Goal: Information Seeking & Learning: Learn about a topic

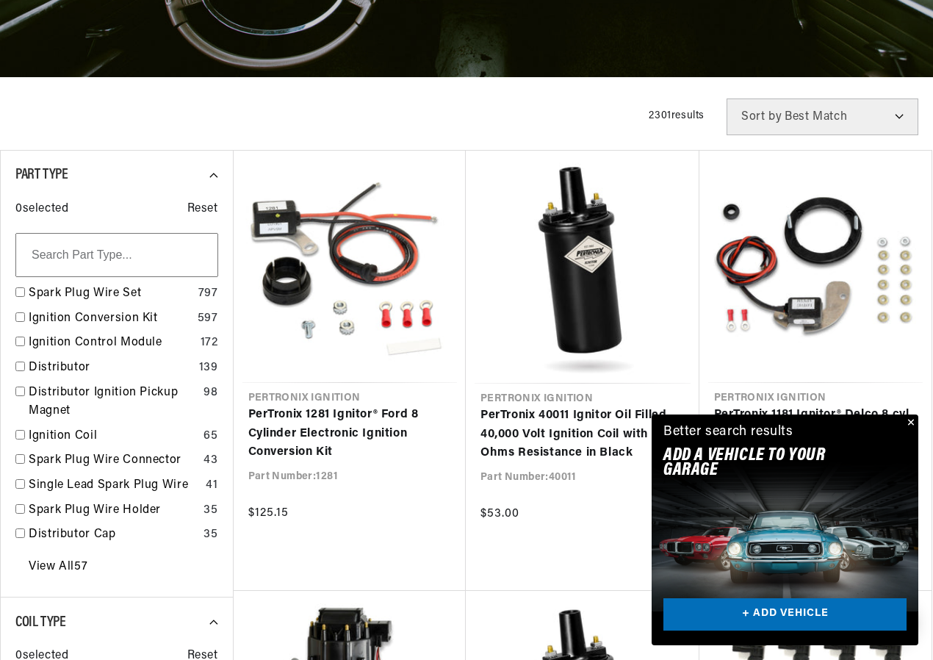
click at [911, 421] on button "Close" at bounding box center [910, 423] width 18 height 18
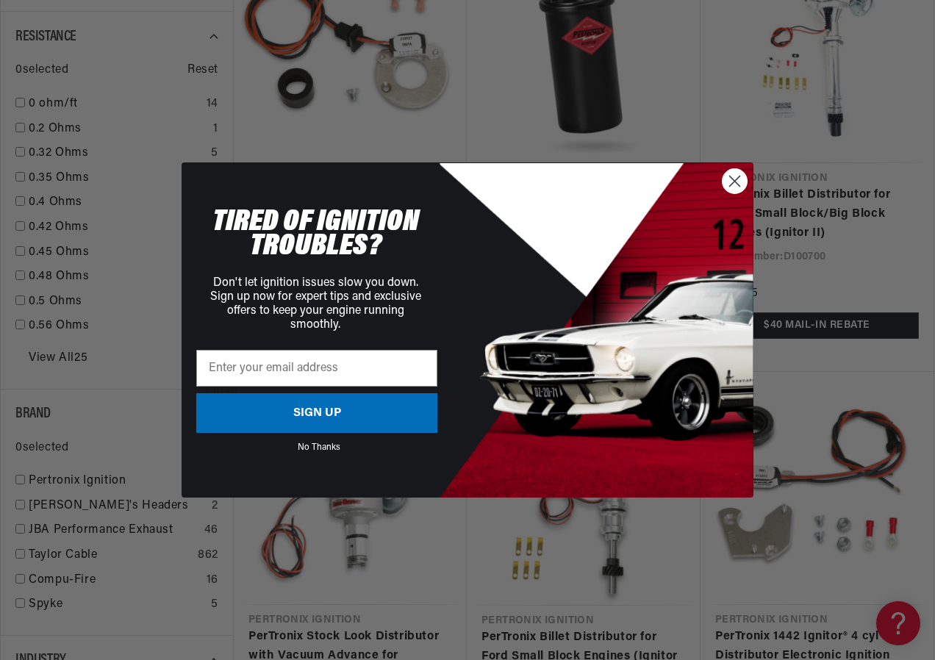
scroll to position [0, 803]
click at [736, 179] on icon "Close dialog" at bounding box center [735, 181] width 10 height 10
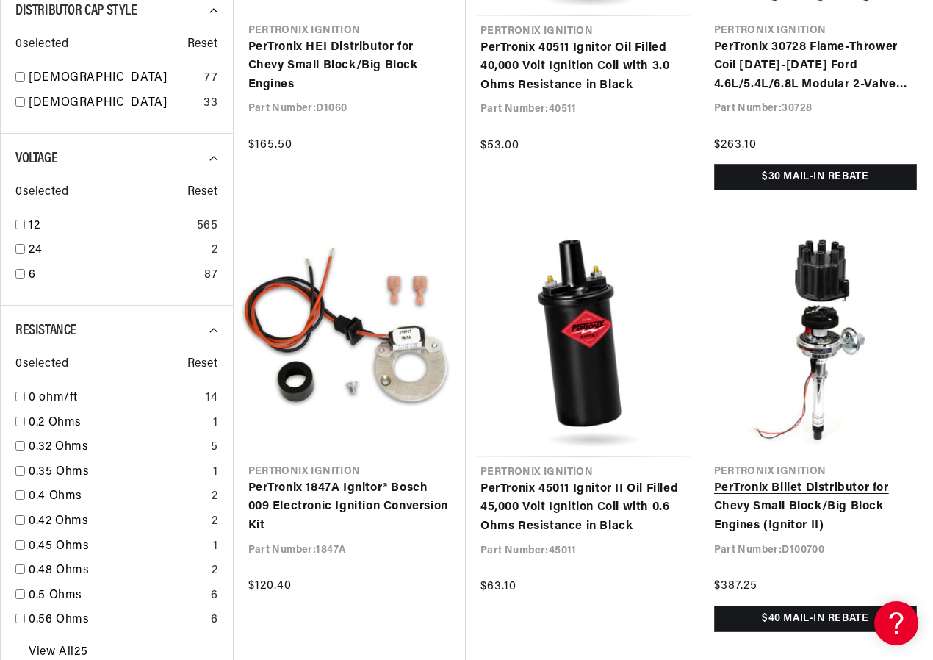
scroll to position [0, 1602]
click at [849, 479] on link "PerTronix Billet Distributor for Chevy Small Block/Big Block Engines (Ignitor I…" at bounding box center [816, 507] width 204 height 57
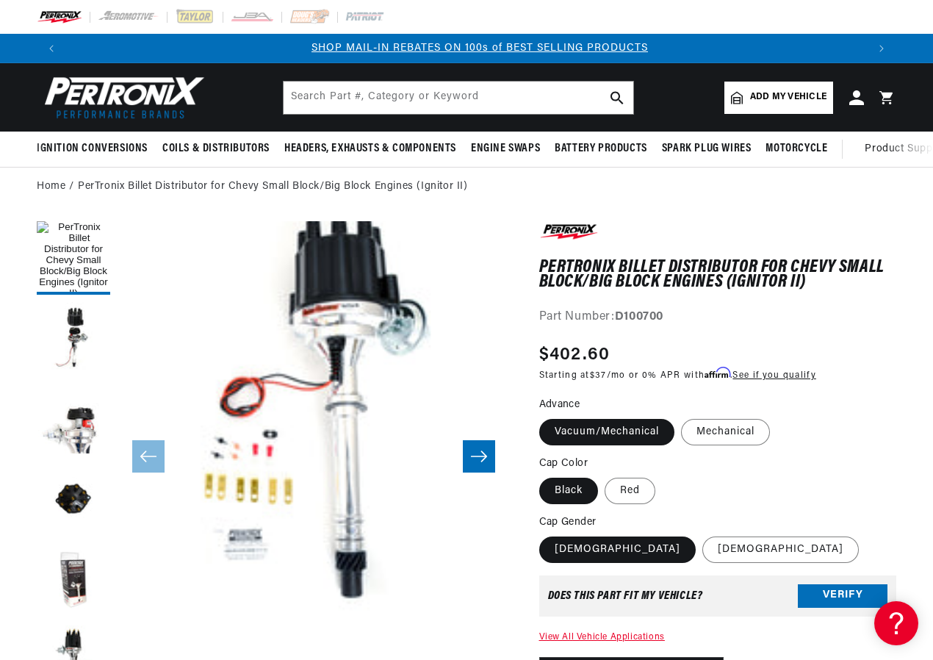
scroll to position [0, 801]
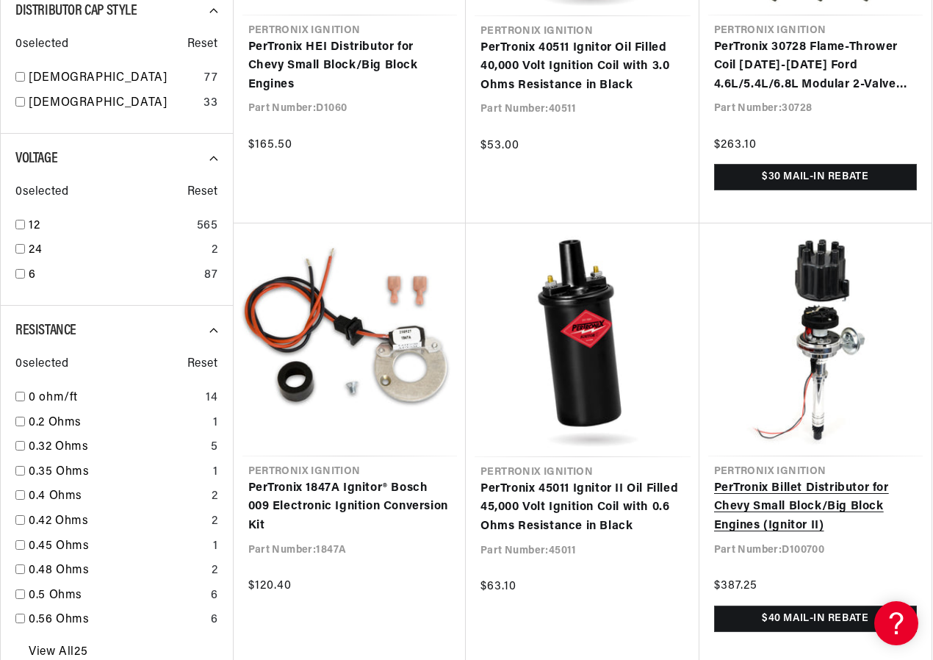
scroll to position [1323, 0]
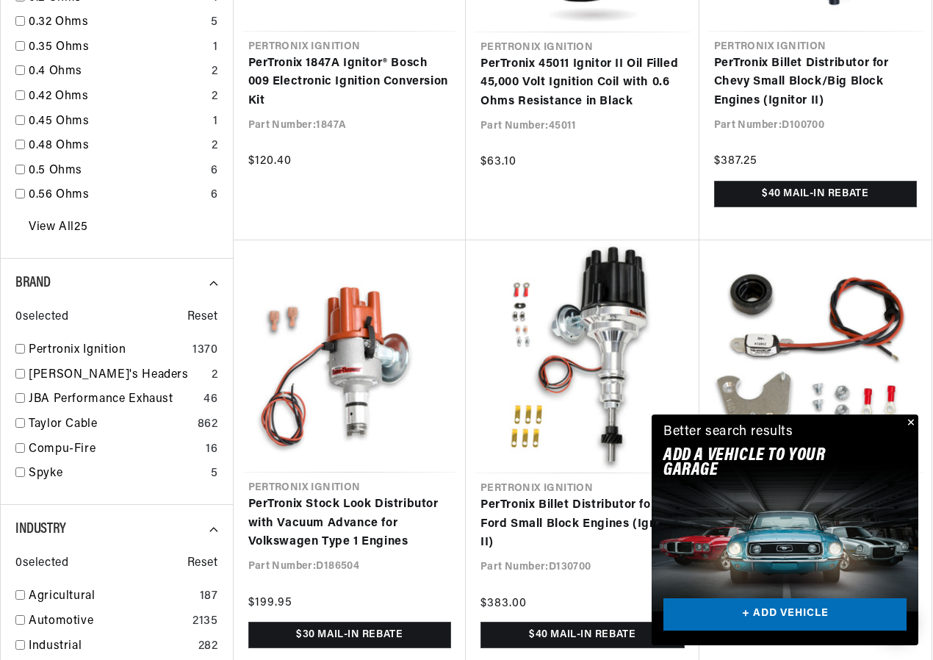
scroll to position [1617, 0]
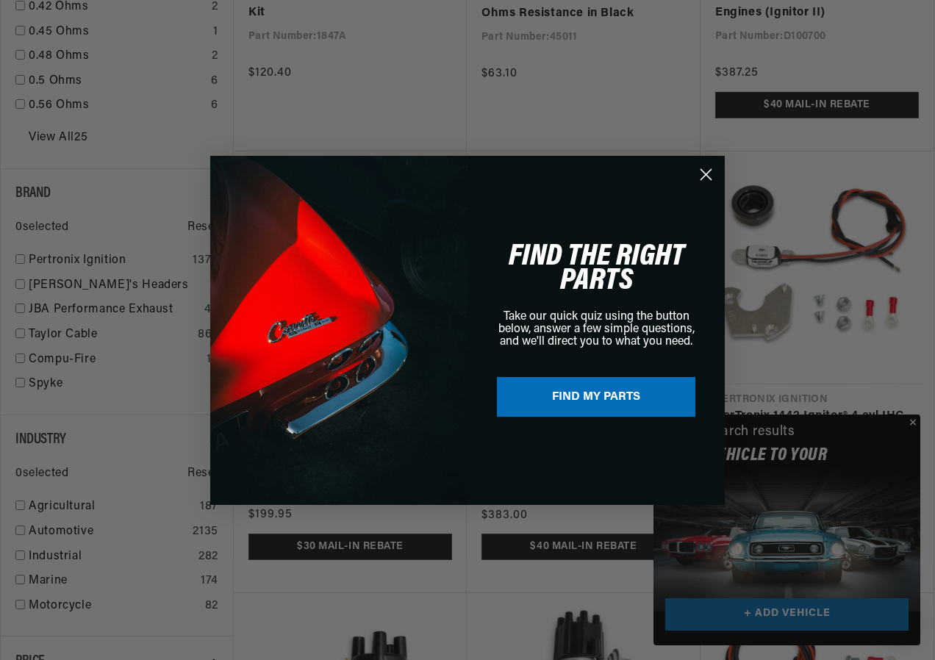
click at [913, 425] on div "Close dialog FIND THE RIGHT PARTS Take our quick quiz using the button below, a…" at bounding box center [467, 330] width 935 height 660
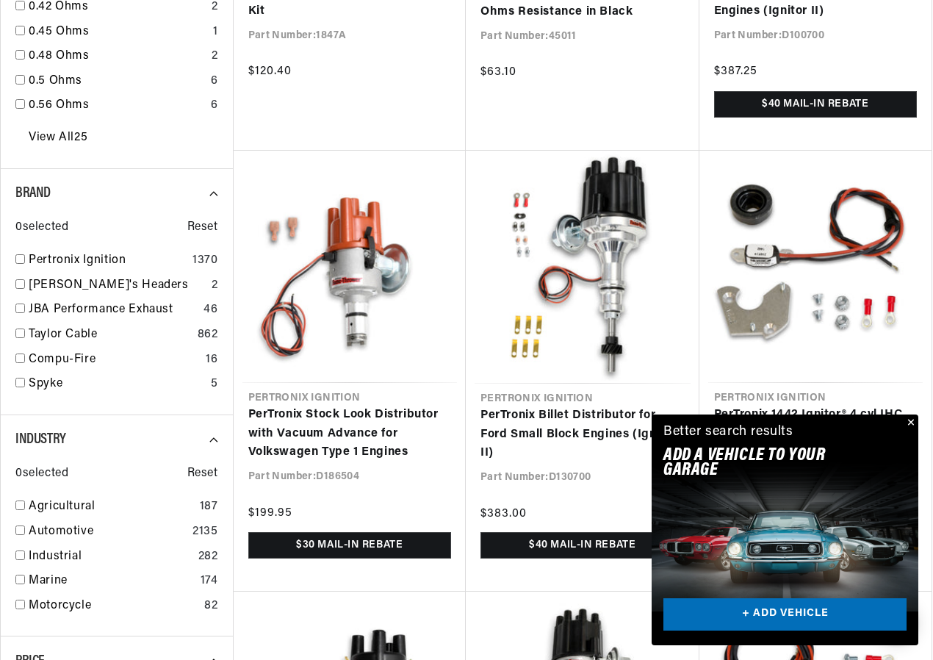
click at [912, 425] on button "Close" at bounding box center [910, 423] width 18 height 18
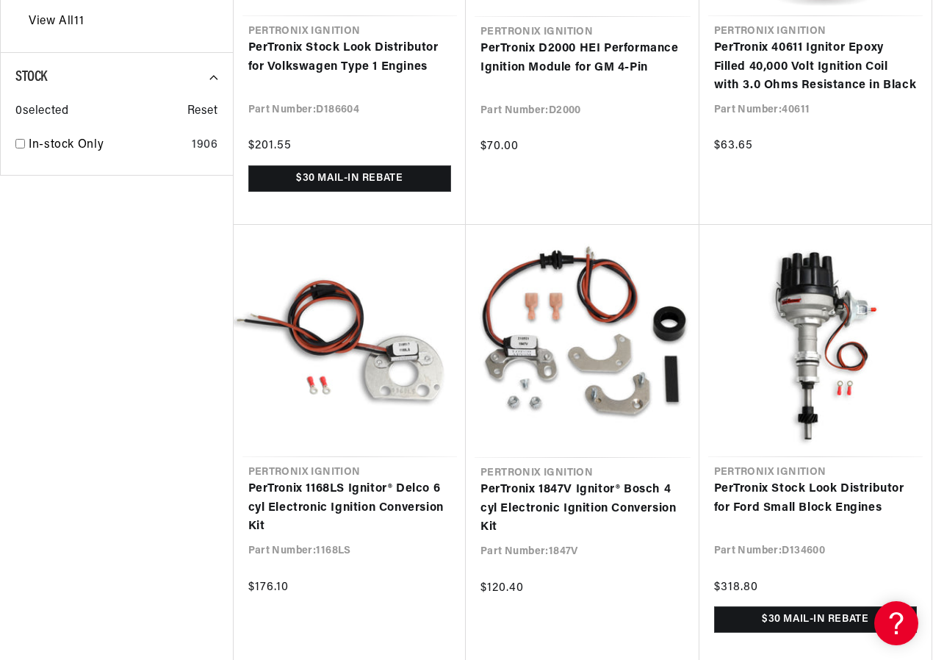
scroll to position [3013, 0]
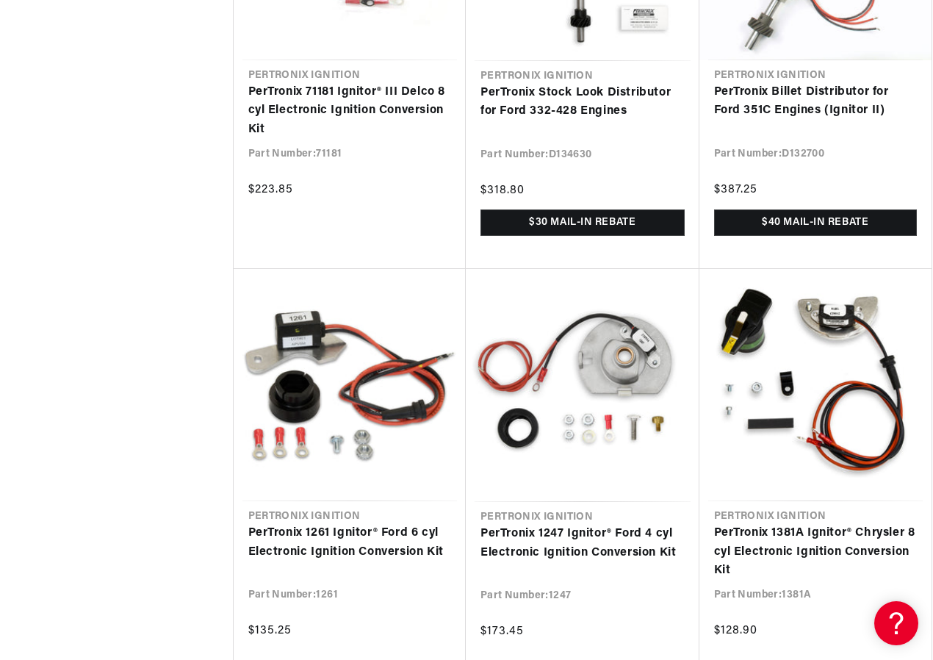
scroll to position [5071, 0]
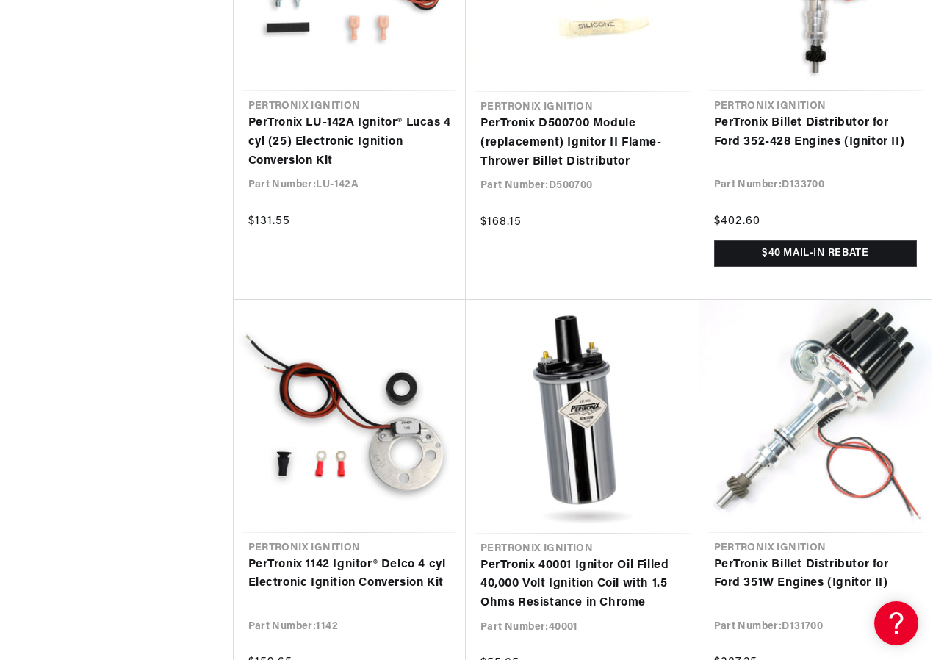
scroll to position [0, 1602]
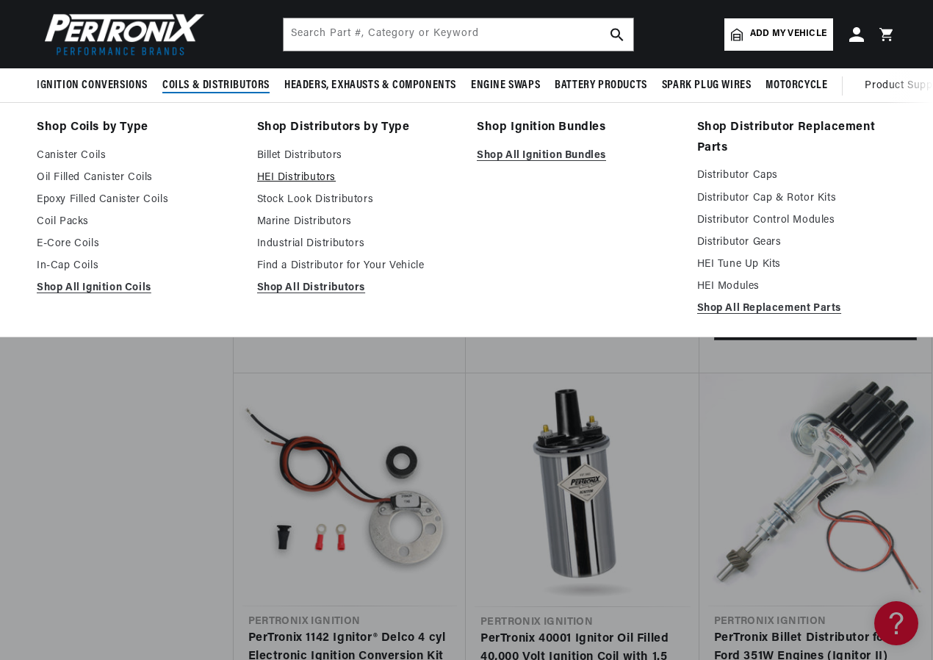
click at [312, 179] on link "HEI Distributors" at bounding box center [357, 178] width 200 height 18
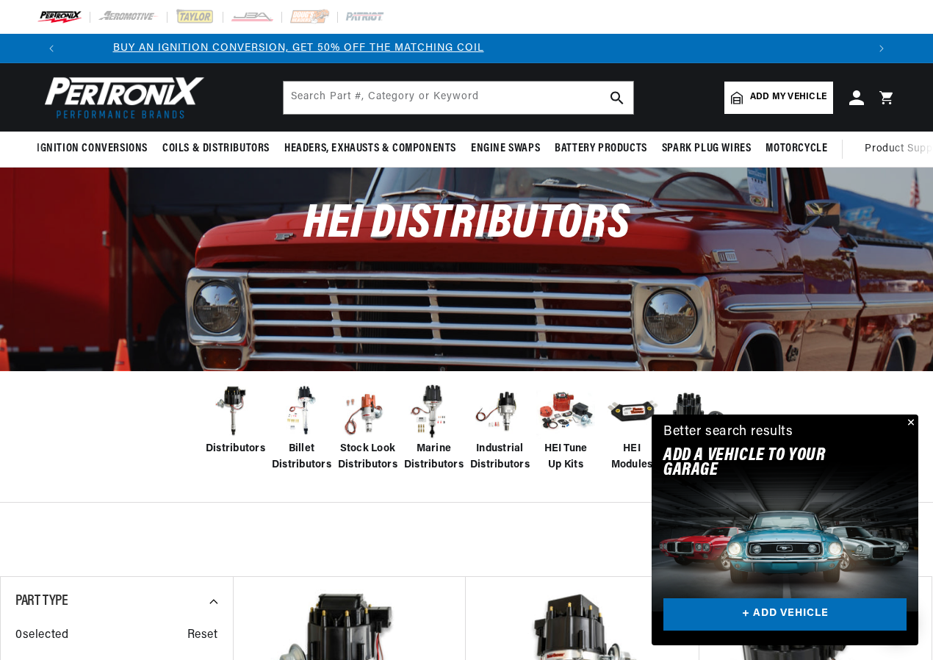
click at [914, 420] on button "Close" at bounding box center [910, 423] width 18 height 18
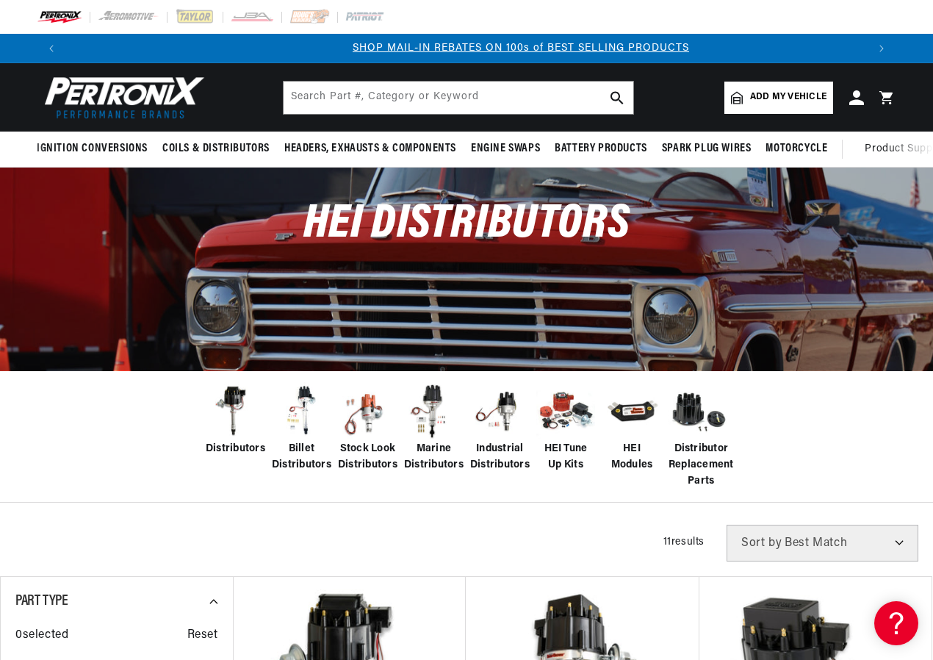
scroll to position [0, 801]
click at [231, 450] on span "Distributors" at bounding box center [236, 449] width 60 height 16
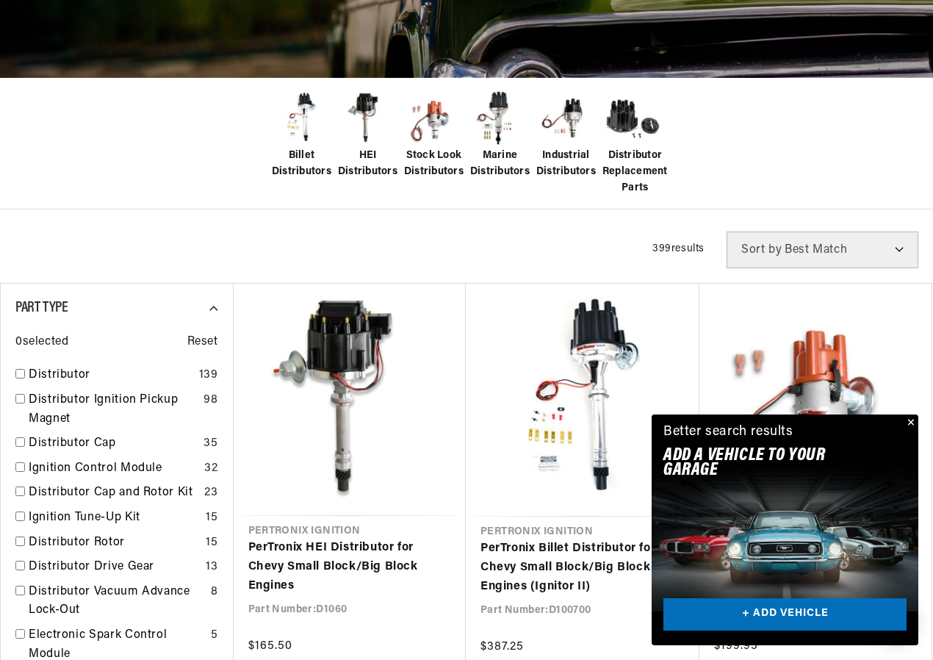
scroll to position [294, 0]
click at [916, 423] on button "Close" at bounding box center [910, 423] width 18 height 18
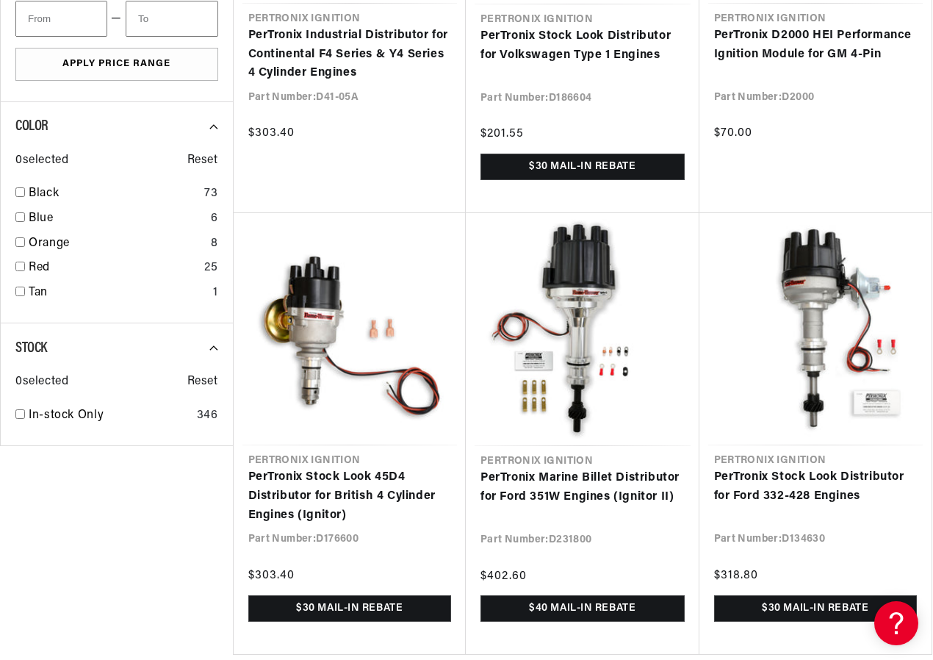
scroll to position [1690, 0]
